Goal: Check status

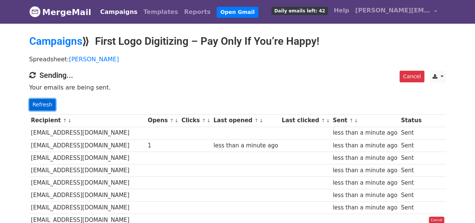
click at [47, 104] on link "Refresh" at bounding box center [42, 105] width 27 height 12
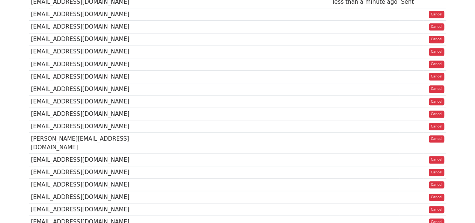
scroll to position [225, 0]
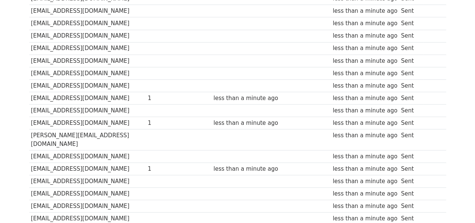
scroll to position [96, 0]
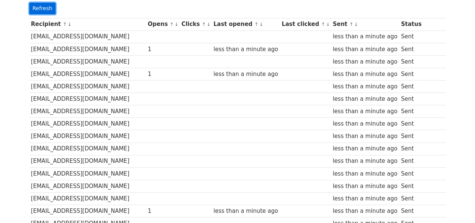
click at [46, 6] on link "Refresh" at bounding box center [42, 9] width 27 height 12
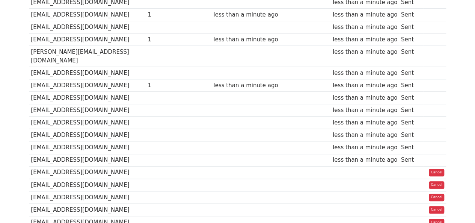
scroll to position [359, 0]
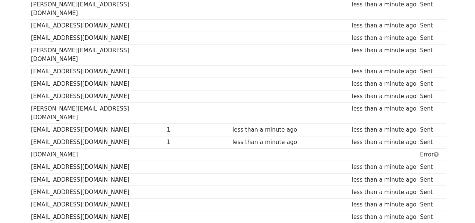
scroll to position [583, 0]
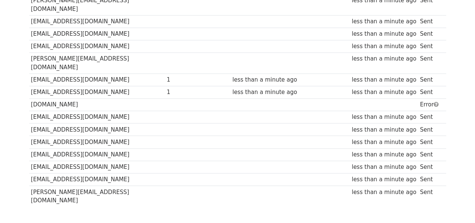
click at [125, 98] on td "[DOMAIN_NAME]" at bounding box center [97, 104] width 136 height 12
copy tr "[DOMAIN_NAME]"
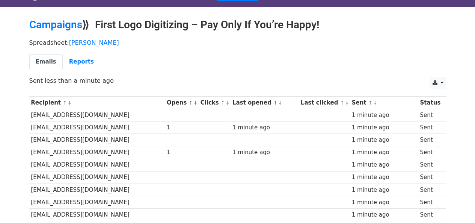
scroll to position [0, 0]
